Goal: Task Accomplishment & Management: Complete application form

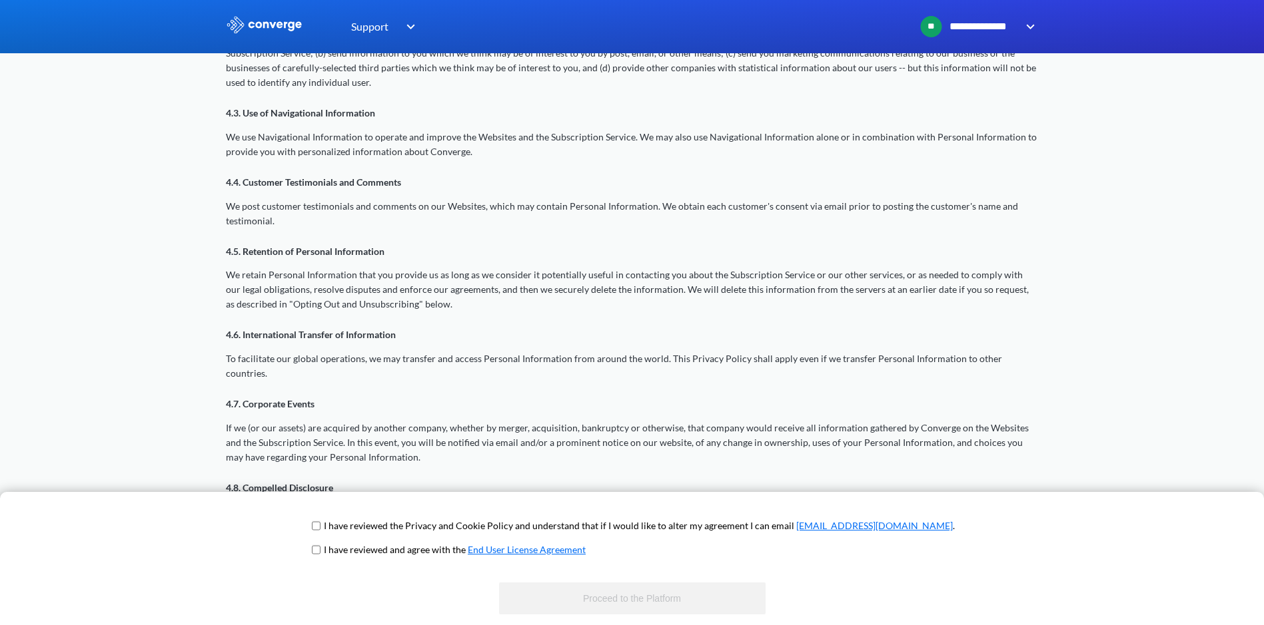
scroll to position [1066, 0]
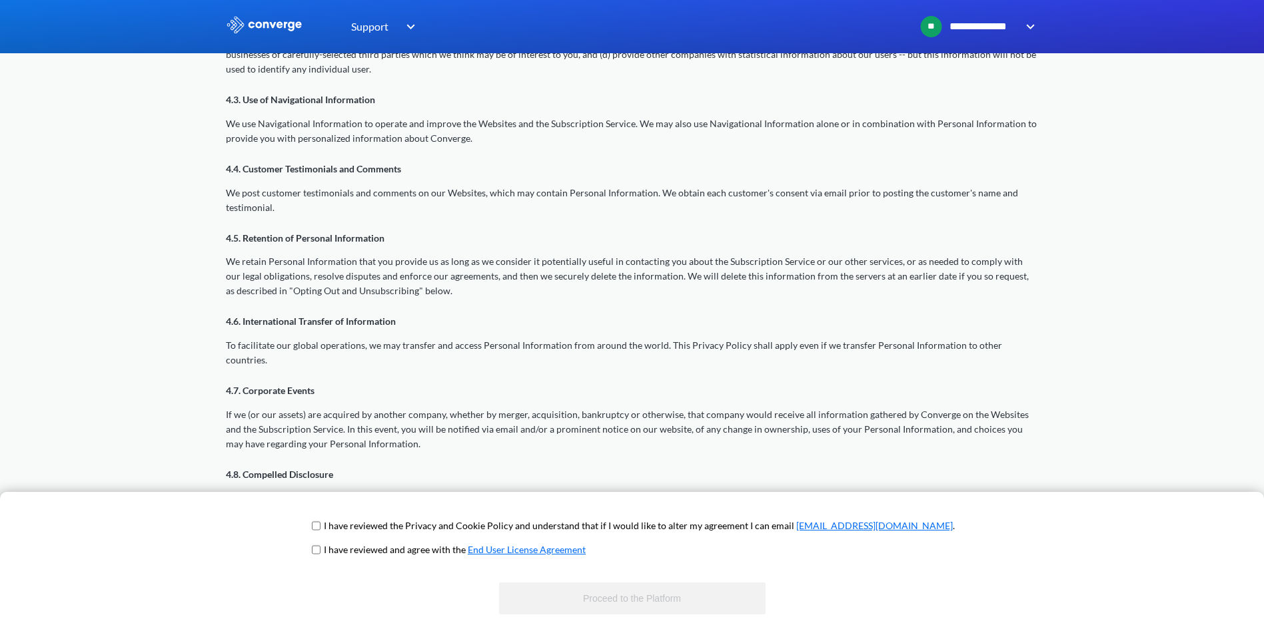
click at [320, 528] on input "checkbox" at bounding box center [316, 526] width 9 height 11
click at [320, 530] on input "checkbox" at bounding box center [316, 526] width 9 height 11
checkbox input "true"
click at [366, 557] on span "I have reviewed and agree with the End User License Agreement" at bounding box center [631, 555] width 645 height 24
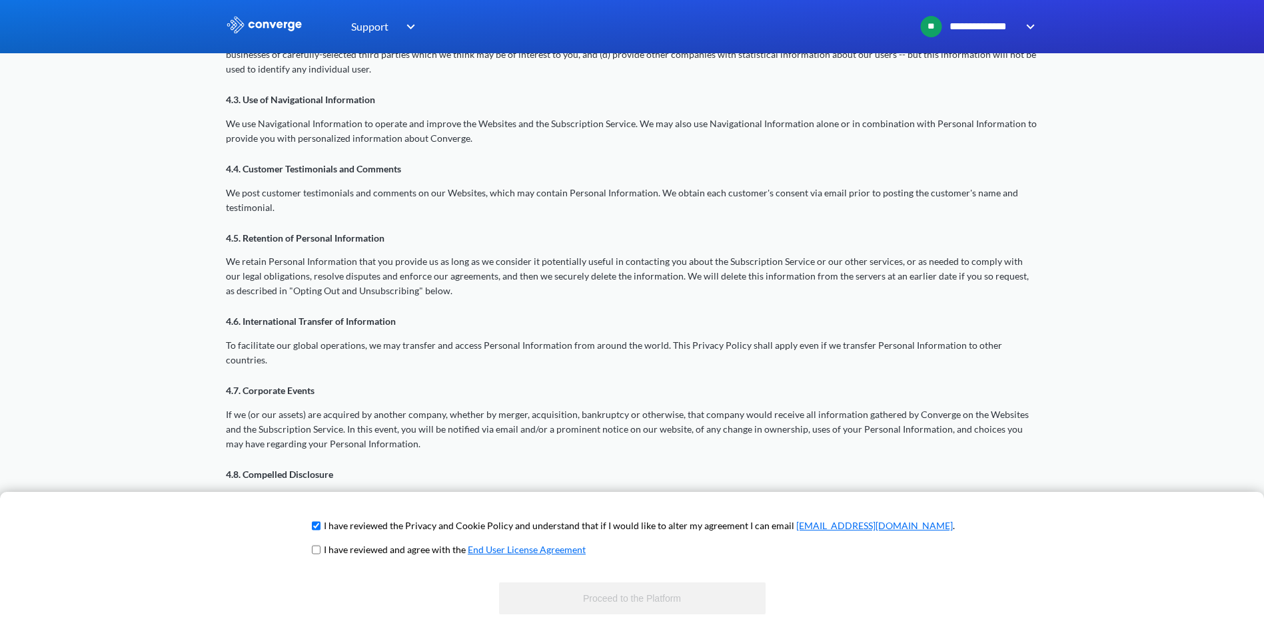
click at [320, 552] on input "checkbox" at bounding box center [316, 550] width 9 height 11
checkbox input "true"
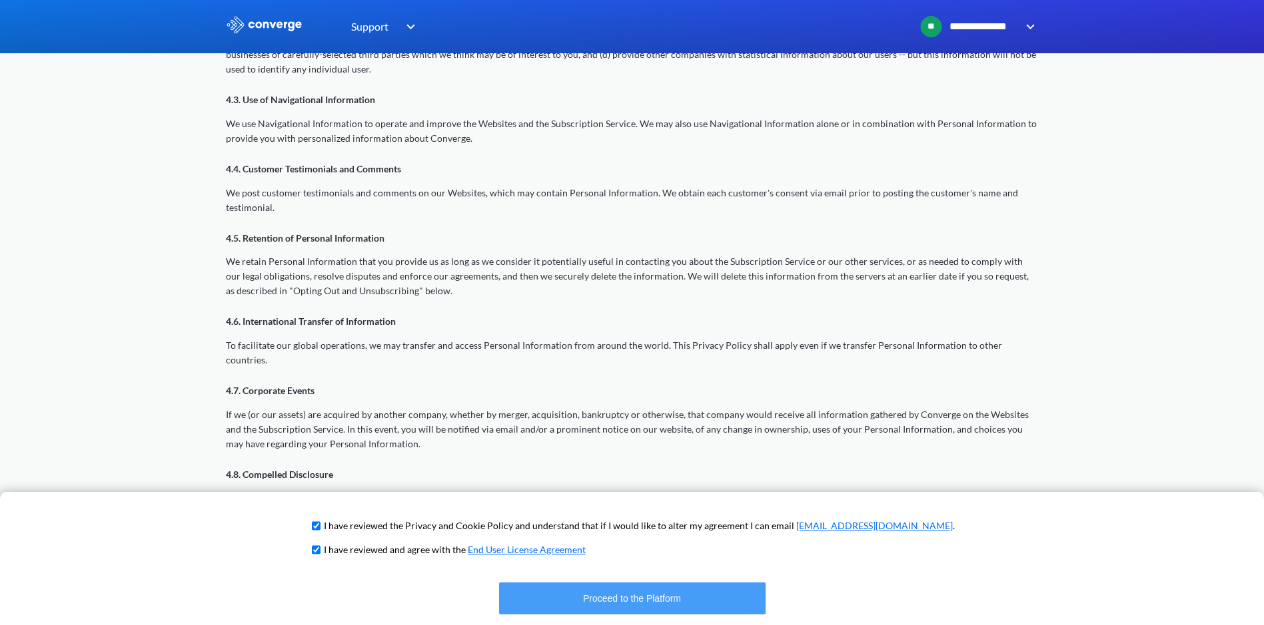
click at [574, 598] on button "Proceed to the Platform" at bounding box center [632, 599] width 266 height 32
